Goal: Check status: Check status

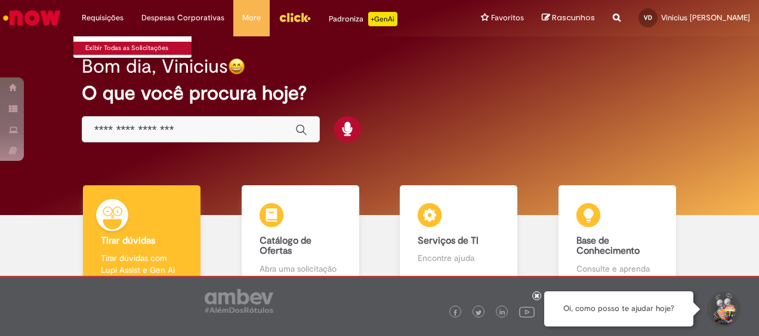
click at [122, 45] on link "Exibir Todas as Solicitações" at bounding box center [138, 48] width 131 height 13
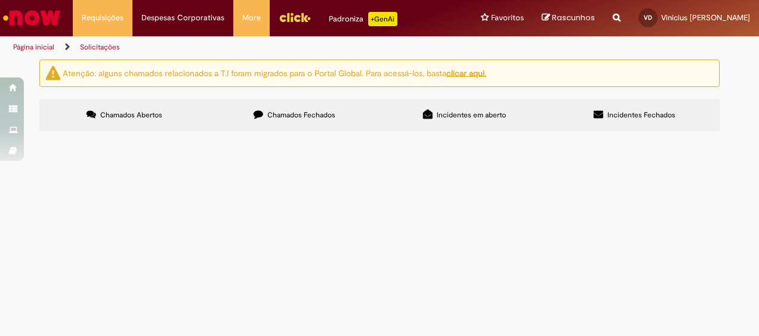
click at [283, 108] on label "Chamados Fechados" at bounding box center [294, 115] width 170 height 32
click at [0, 0] on span "R13575198" at bounding box center [0, 0] width 0 height 0
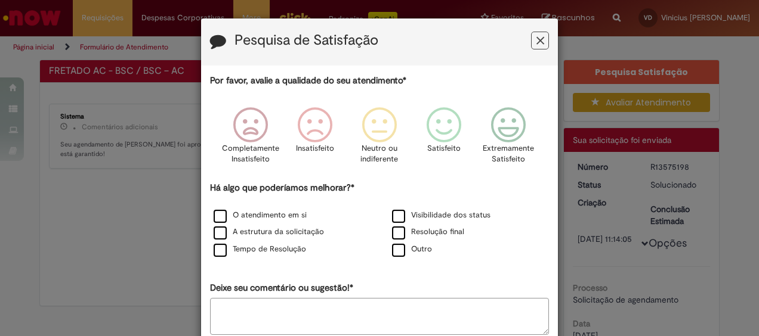
click at [162, 125] on div "Pesquisa de Satisfação Por favor, avalie a qualidade do seu atendimento* Comple…" at bounding box center [379, 168] width 759 height 336
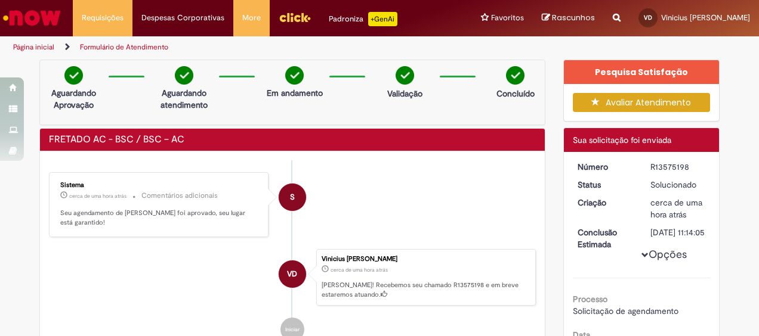
click at [283, 196] on div "S" at bounding box center [292, 197] width 27 height 27
click at [169, 178] on div "Sistema cerca de uma hora atrás cerca de uma hora atrás Comentários adicionais …" at bounding box center [159, 205] width 212 height 58
click at [45, 44] on link "Página inicial" at bounding box center [33, 47] width 41 height 10
